Goal: Task Accomplishment & Management: Manage account settings

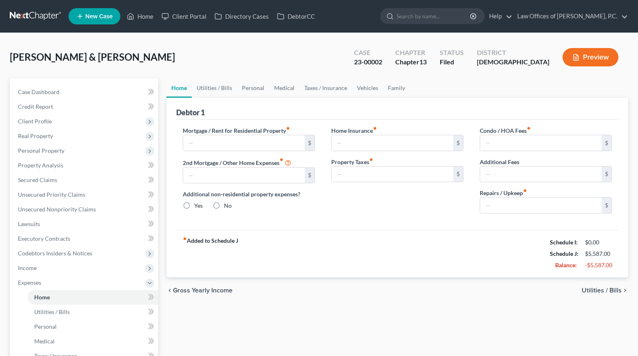
type input "1,300.00"
type input "0.00"
radio input "true"
type input "0.00"
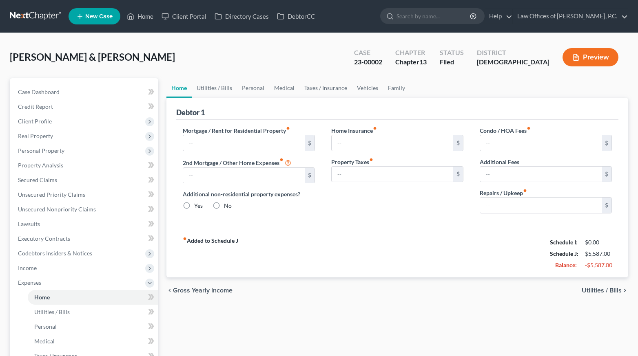
type input "0.00"
type input "180.00"
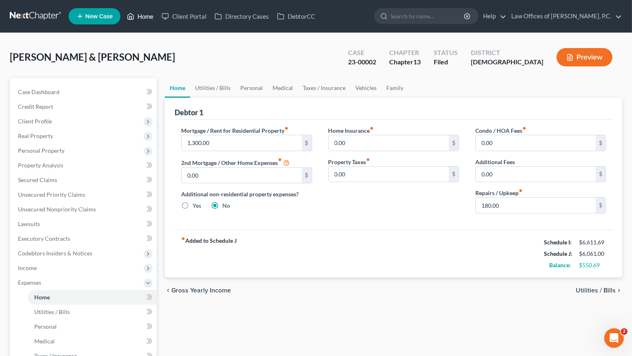
click at [144, 18] on link "Home" at bounding box center [140, 16] width 35 height 15
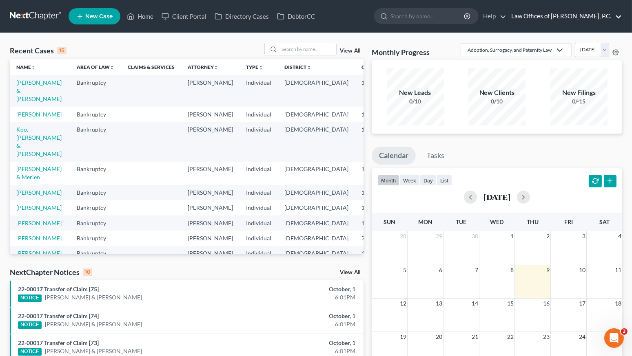
click at [571, 17] on link "Law Offices of [PERSON_NAME], P.C." at bounding box center [564, 16] width 115 height 15
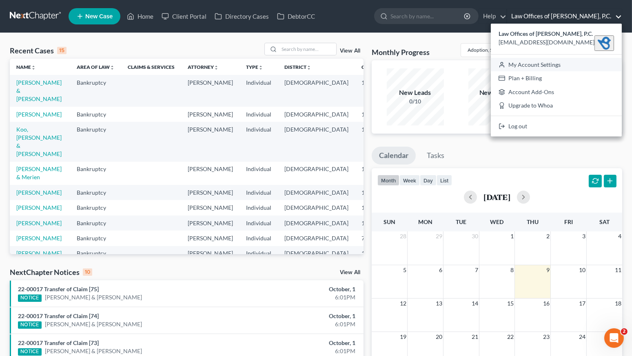
click at [564, 60] on link "My Account Settings" at bounding box center [556, 65] width 131 height 14
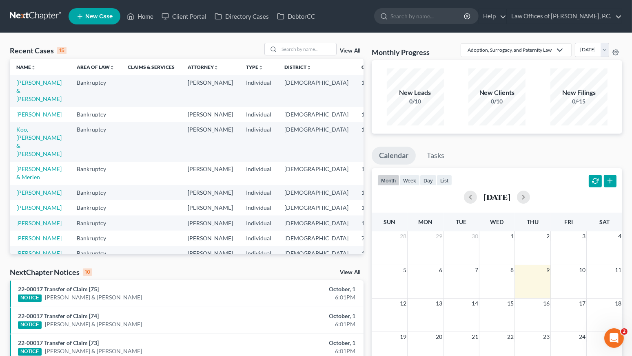
select select "25"
select select "11"
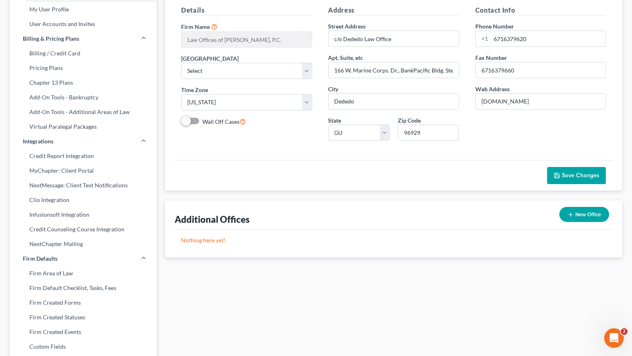
scroll to position [163, 0]
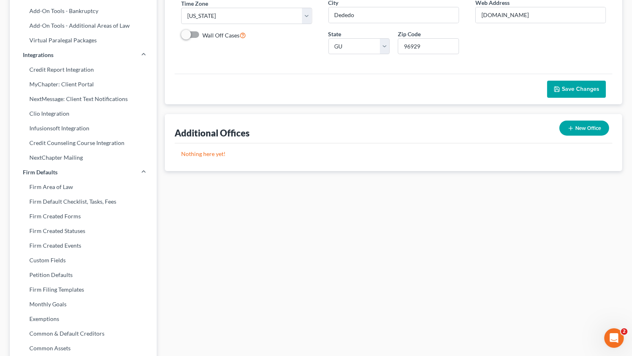
click at [316, 247] on div "My Firm Details Firm Name * Law Offices of [PERSON_NAME], P.C. [GEOGRAPHIC_DATA…" at bounding box center [393, 163] width 465 height 566
drag, startPoint x: 84, startPoint y: 263, endPoint x: 39, endPoint y: 115, distance: 154.6
click at [39, 115] on link "Clio Integration" at bounding box center [83, 113] width 147 height 15
